Goal: Task Accomplishment & Management: Manage account settings

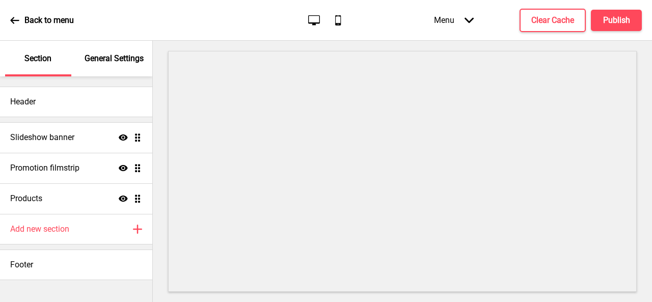
click at [120, 61] on p "General Settings" at bounding box center [114, 58] width 59 height 11
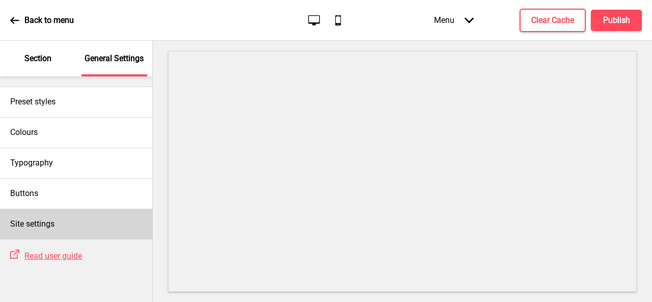
click at [37, 224] on h4 "Site settings" at bounding box center [32, 223] width 44 height 11
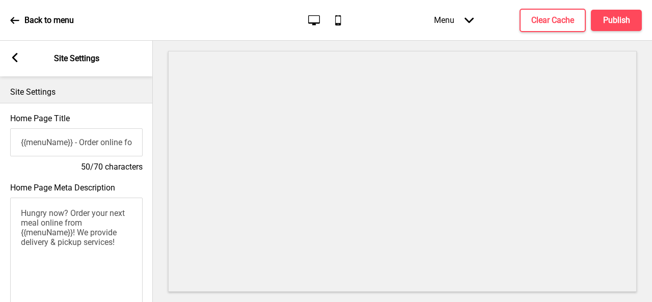
click at [13, 20] on icon at bounding box center [14, 20] width 9 height 7
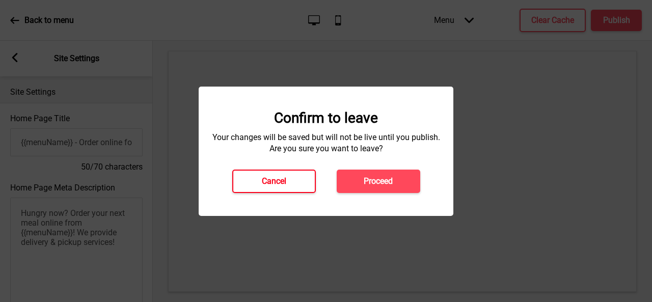
click at [287, 182] on button "Cancel" at bounding box center [274, 181] width 84 height 23
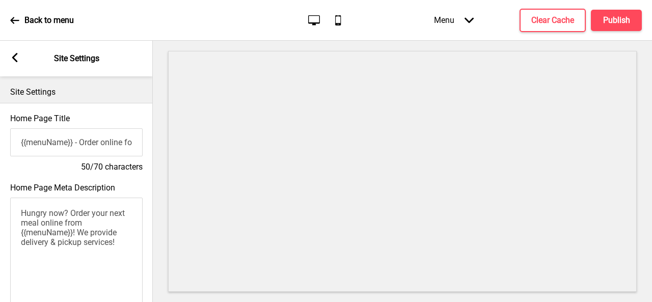
click at [15, 56] on icon at bounding box center [15, 57] width 6 height 9
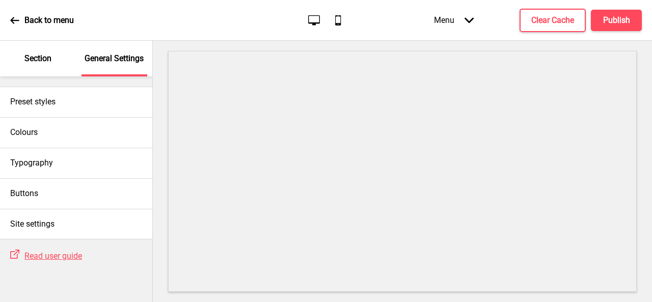
click at [36, 59] on p "Section" at bounding box center [37, 58] width 27 height 11
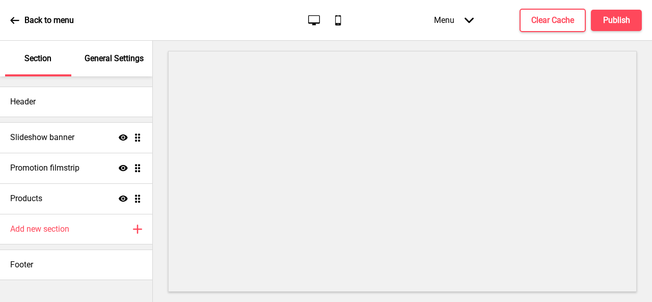
click at [129, 59] on p "General Settings" at bounding box center [114, 58] width 59 height 11
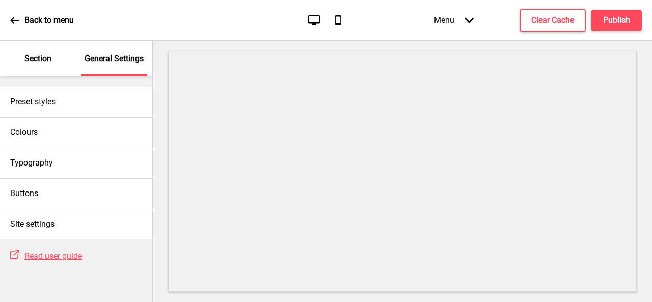
click at [19, 20] on icon at bounding box center [14, 20] width 9 height 7
